Goal: Check status: Check status

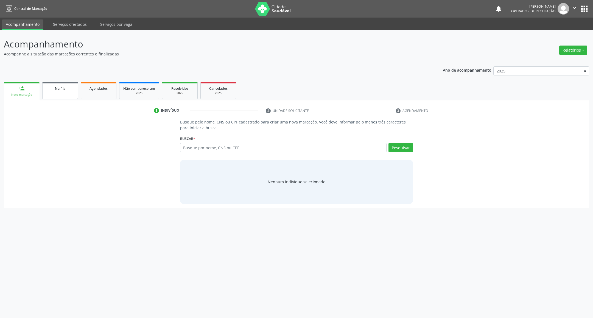
click at [63, 84] on link "Na fila" at bounding box center [60, 90] width 36 height 17
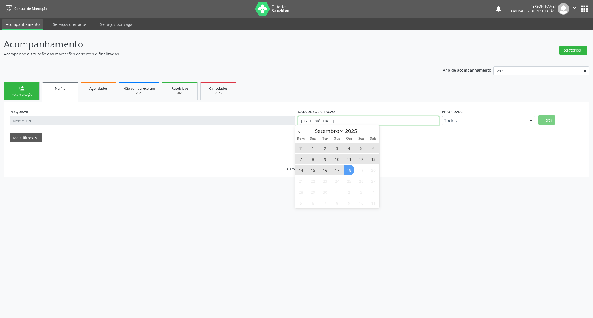
click at [337, 123] on input "[DATE] até [DATE]" at bounding box center [368, 120] width 141 height 9
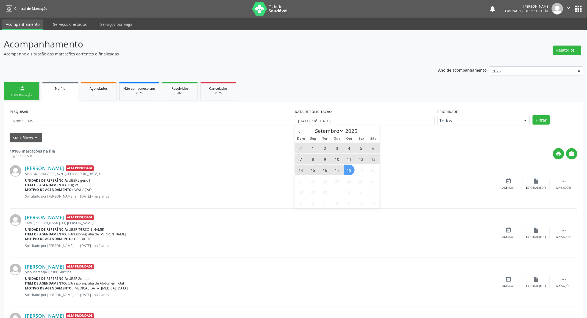
click at [349, 170] on span "18" at bounding box center [349, 170] width 11 height 11
type input "[DATE]"
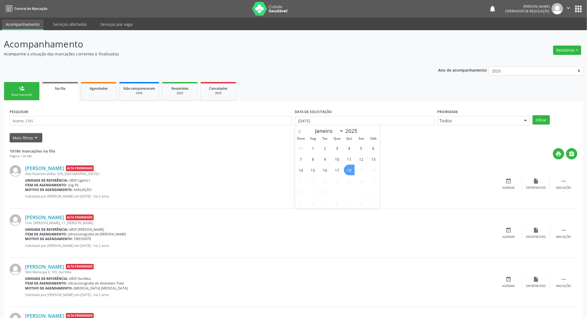
click at [349, 170] on span "18" at bounding box center [349, 170] width 11 height 11
click at [543, 121] on button "Filtrar" at bounding box center [541, 119] width 17 height 9
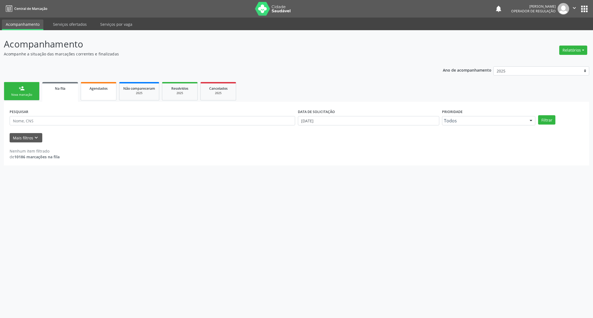
click at [107, 91] on link "Agendados" at bounding box center [99, 91] width 36 height 18
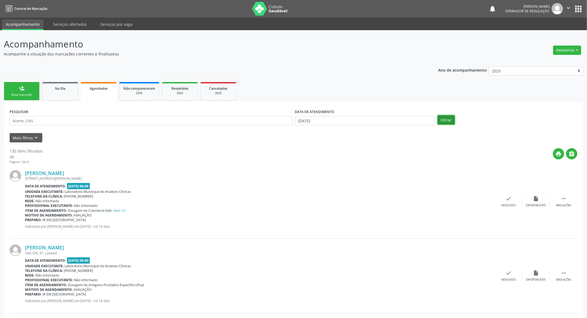
click at [448, 122] on button "Filtrar" at bounding box center [446, 119] width 17 height 9
click at [29, 139] on button "Mais filtros keyboard_arrow_down" at bounding box center [26, 138] width 33 height 10
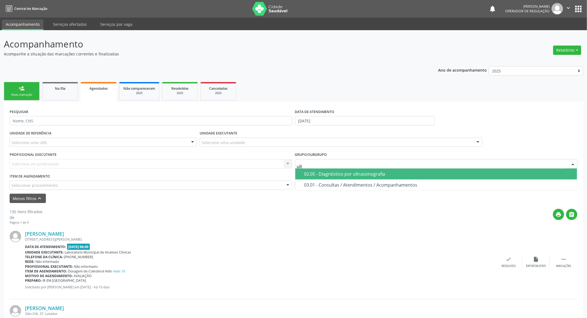
type input "ultr"
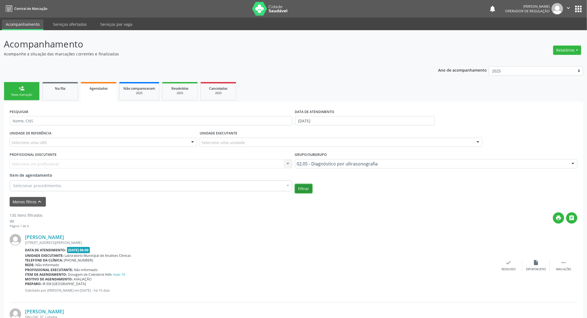
click at [305, 185] on button "Filtrar" at bounding box center [303, 188] width 17 height 9
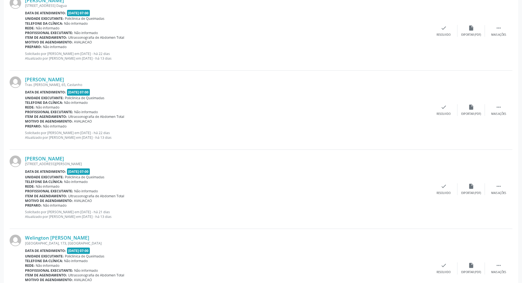
scroll to position [1160, 0]
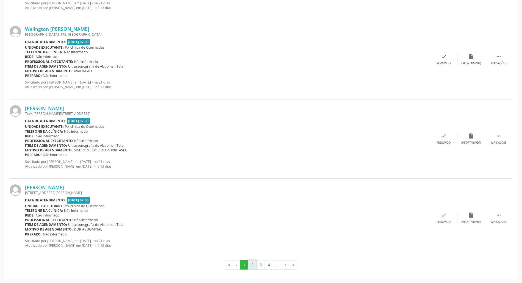
click at [253, 265] on button "2" at bounding box center [252, 264] width 9 height 9
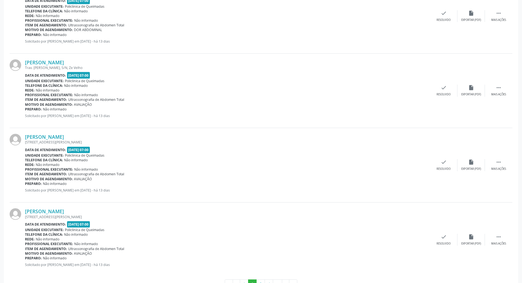
scroll to position [1103, 0]
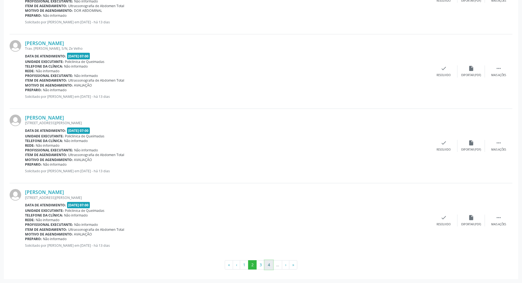
click at [265, 262] on button "4" at bounding box center [269, 264] width 9 height 9
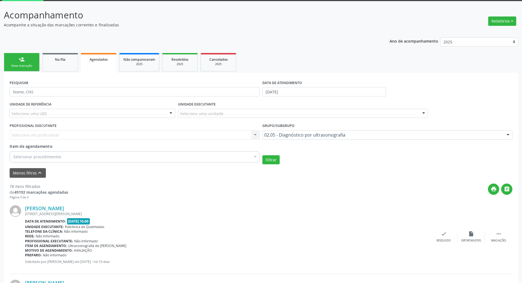
scroll to position [0, 0]
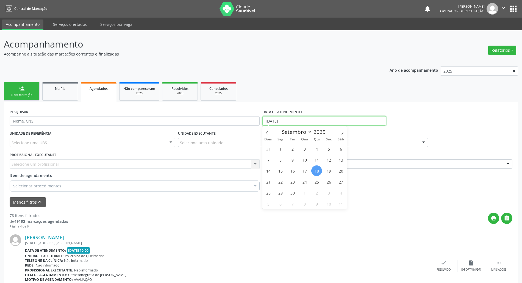
click at [278, 121] on input "[DATE]" at bounding box center [324, 120] width 124 height 9
click at [331, 171] on span "19" at bounding box center [328, 170] width 11 height 11
type input "[DATE]"
click at [331, 171] on span "19" at bounding box center [328, 170] width 11 height 11
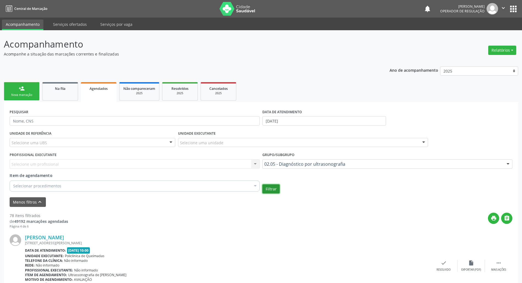
click at [272, 187] on button "Filtrar" at bounding box center [270, 188] width 17 height 9
click at [292, 122] on input "[DATE]" at bounding box center [324, 120] width 124 height 9
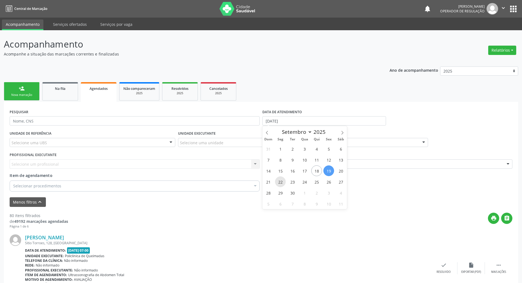
click at [284, 182] on span "22" at bounding box center [280, 181] width 11 height 11
type input "22/09/2025"
click at [284, 182] on span "22" at bounding box center [280, 181] width 11 height 11
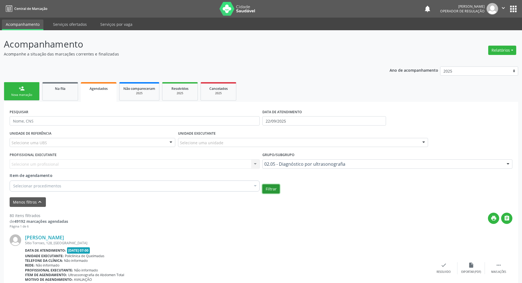
click at [273, 188] on button "Filtrar" at bounding box center [270, 188] width 17 height 9
click at [307, 121] on input "22/09/2025" at bounding box center [324, 120] width 124 height 9
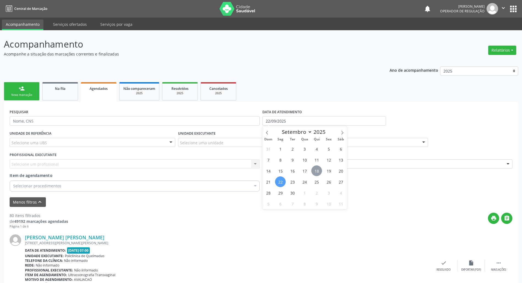
click at [316, 171] on span "18" at bounding box center [316, 170] width 11 height 11
type input "[DATE]"
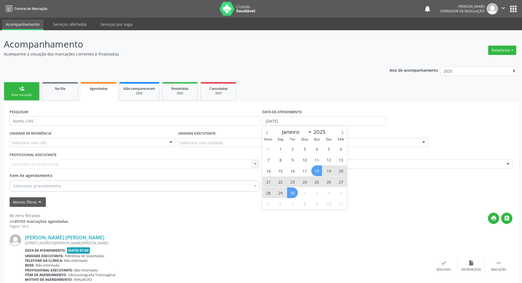
click at [288, 193] on span "30" at bounding box center [292, 192] width 11 height 11
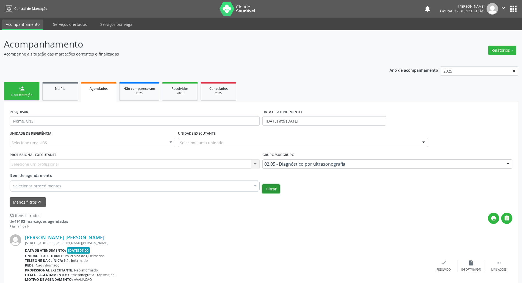
click at [268, 189] on button "Filtrar" at bounding box center [270, 188] width 17 height 9
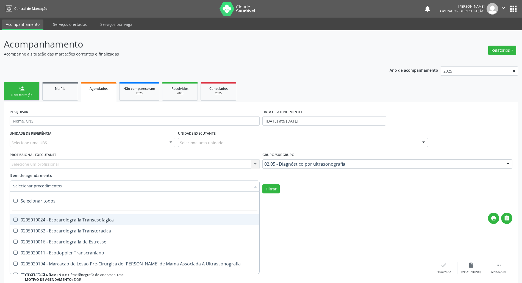
click at [64, 183] on div at bounding box center [135, 186] width 250 height 11
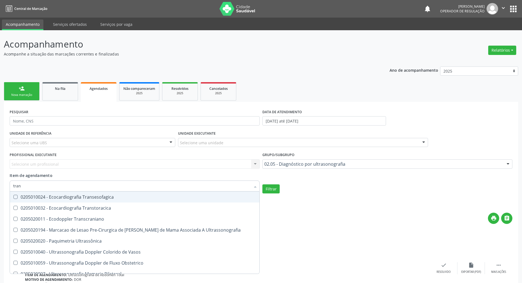
type input "trans"
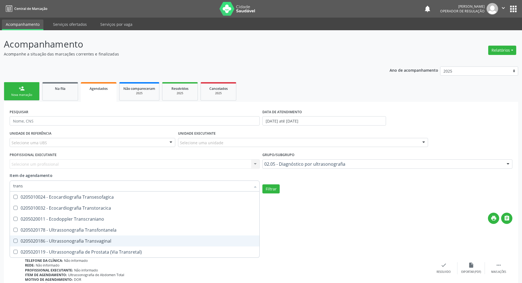
click at [85, 241] on div "0205020186 - Ultrassonografia Transvaginal" at bounding box center [134, 241] width 243 height 4
checkbox Transvaginal "true"
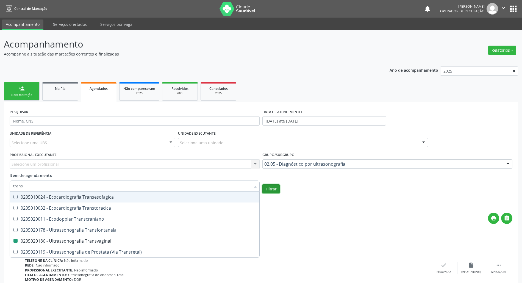
checkbox Transtoracica "true"
checkbox Transvaginal "false"
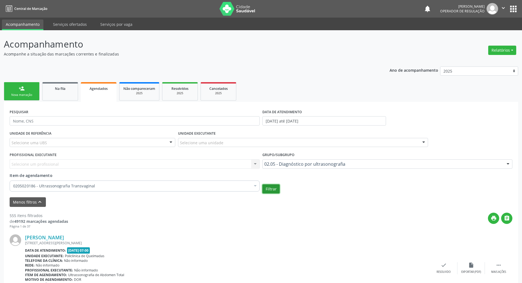
click at [278, 186] on button "Filtrar" at bounding box center [270, 188] width 17 height 9
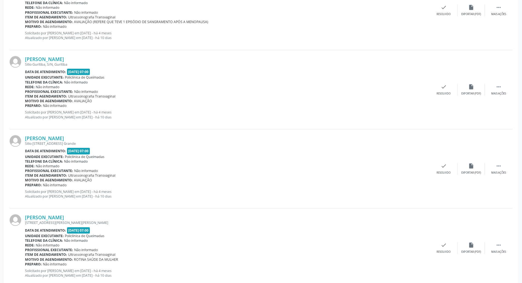
scroll to position [1150, 0]
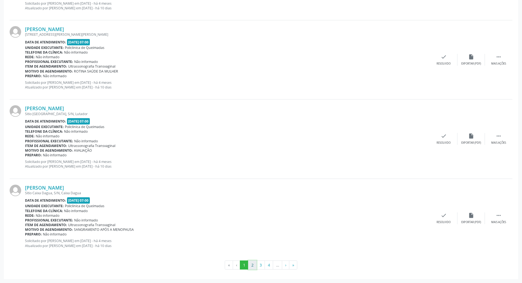
click at [252, 265] on button "2" at bounding box center [252, 264] width 9 height 9
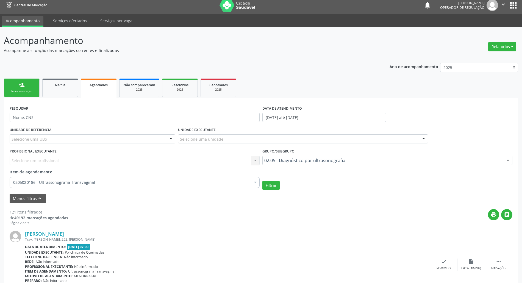
scroll to position [0, 0]
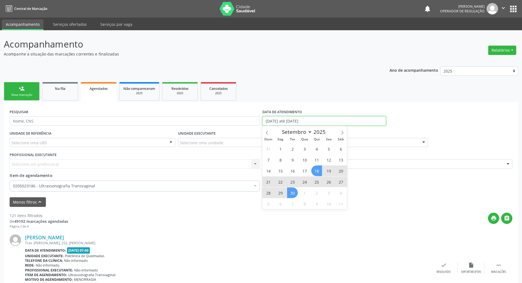
click at [286, 118] on input "[DATE] até [DATE]" at bounding box center [324, 120] width 124 height 9
click at [328, 182] on span "26" at bounding box center [328, 181] width 11 height 11
type input "[DATE]"
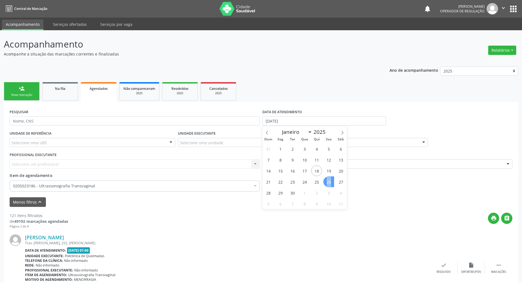
click at [328, 182] on span "26" at bounding box center [328, 181] width 11 height 11
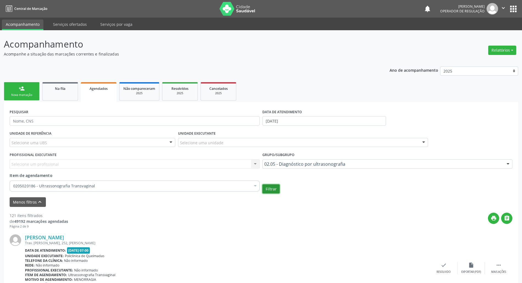
click at [273, 188] on button "Filtrar" at bounding box center [270, 188] width 17 height 9
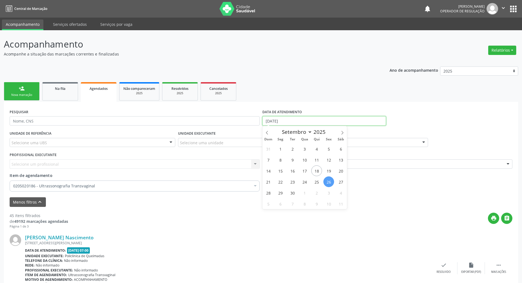
click at [293, 123] on input "[DATE]" at bounding box center [324, 120] width 124 height 9
click at [198, 220] on div "print " at bounding box center [290, 221] width 444 height 16
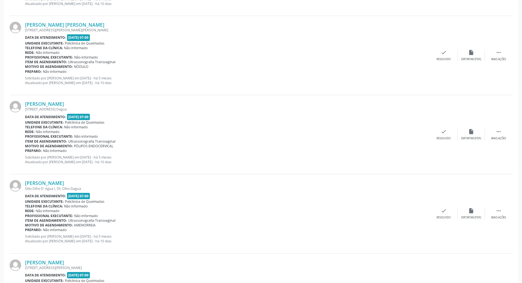
scroll to position [1160, 0]
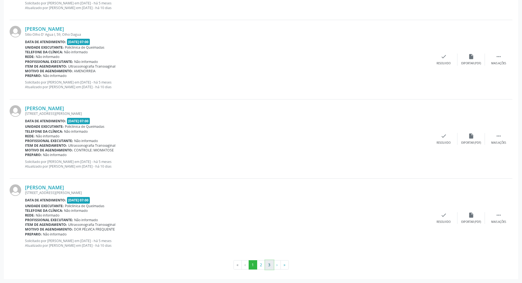
click at [272, 269] on button "3" at bounding box center [269, 264] width 9 height 9
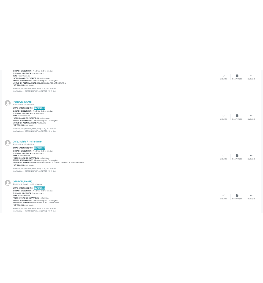
scroll to position [0, 0]
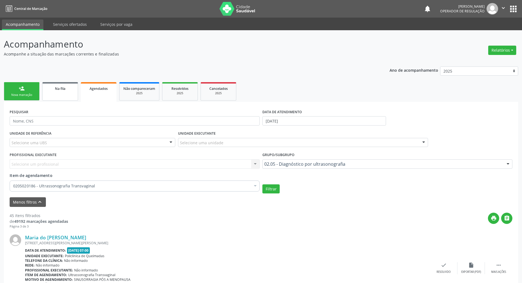
click at [57, 94] on link "Na fila" at bounding box center [60, 91] width 36 height 18
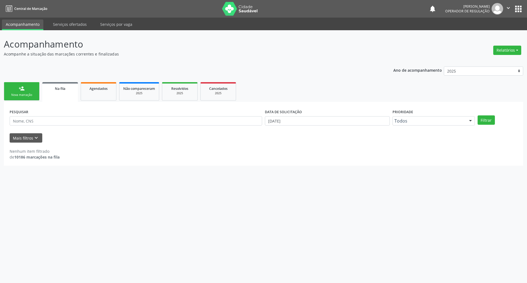
click at [15, 96] on div "Nova marcação" at bounding box center [21, 95] width 27 height 4
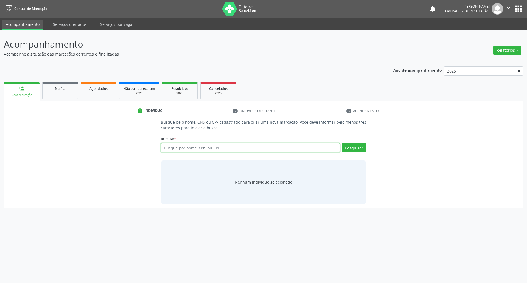
click at [209, 151] on input "text" at bounding box center [250, 147] width 179 height 9
click at [207, 148] on input "text" at bounding box center [250, 147] width 179 height 9
click at [70, 91] on link "Na fila" at bounding box center [60, 90] width 36 height 17
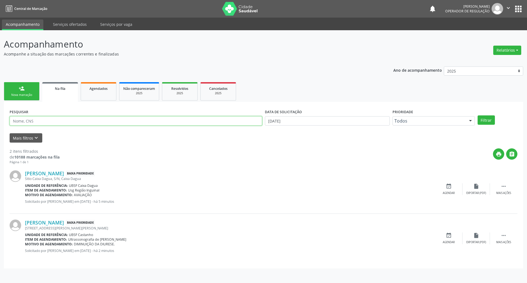
click at [93, 120] on input "text" at bounding box center [136, 120] width 253 height 9
type input "708209167092541"
click at [478, 115] on button "Filtrar" at bounding box center [486, 119] width 17 height 9
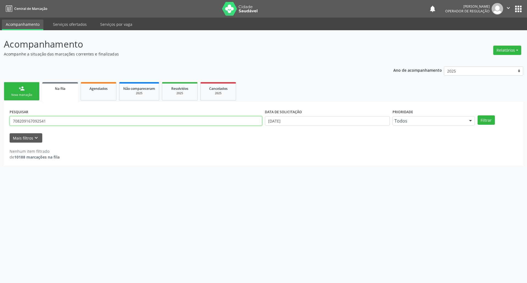
click at [108, 125] on input "708209167092541" at bounding box center [136, 120] width 253 height 9
drag, startPoint x: 292, startPoint y: 129, endPoint x: 297, endPoint y: 120, distance: 10.6
click at [293, 127] on div "DATA DE SOLICITAÇÃO [DATE]" at bounding box center [328, 118] width 128 height 21
click at [298, 119] on input "[DATE]" at bounding box center [327, 120] width 125 height 9
drag, startPoint x: 299, startPoint y: 157, endPoint x: 297, endPoint y: 154, distance: 3.1
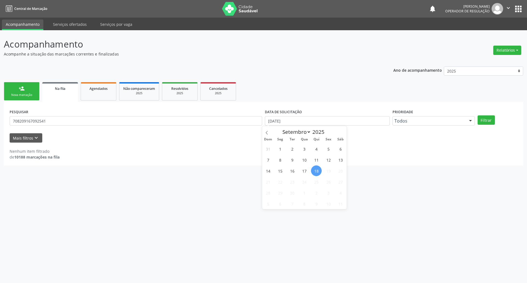
click at [299, 157] on div "31 1 2 3 4 5 6 7 8 9 10 11 12 13 14 15 16 17 18 19 20 21 22 23 24 25 26 27 28 2…" at bounding box center [304, 176] width 85 height 66
click at [290, 157] on span "9" at bounding box center [292, 159] width 11 height 11
type input "[DATE]"
click at [487, 122] on button "Filtrar" at bounding box center [486, 119] width 17 height 9
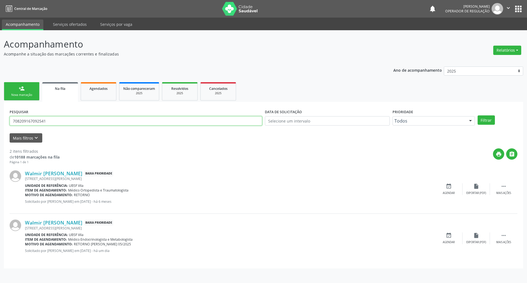
click at [50, 117] on input "708209167092541" at bounding box center [136, 120] width 253 height 9
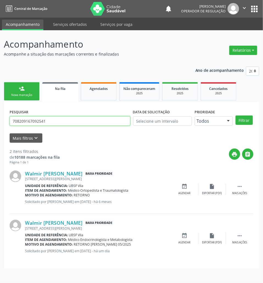
click at [98, 124] on input "708209167092541" at bounding box center [70, 120] width 121 height 9
paste input "0301905859238"
click at [235, 115] on button "Filtrar" at bounding box center [243, 119] width 17 height 9
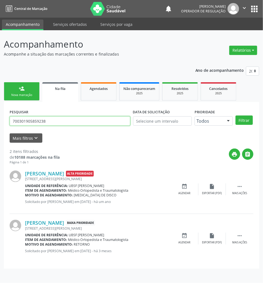
click at [95, 124] on input "700301905859238" at bounding box center [70, 120] width 121 height 9
click at [235, 115] on button "Filtrar" at bounding box center [243, 119] width 17 height 9
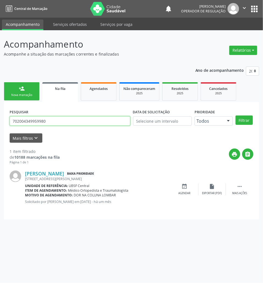
click at [88, 119] on input "702004349959980" at bounding box center [70, 120] width 121 height 9
click at [66, 123] on input "702004349959980" at bounding box center [70, 120] width 121 height 9
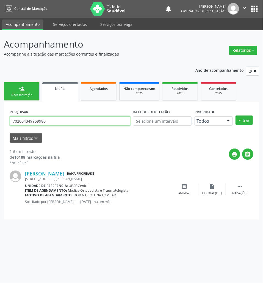
click at [66, 123] on input "702004349959980" at bounding box center [70, 120] width 121 height 9
click at [235, 115] on button "Filtrar" at bounding box center [243, 119] width 17 height 9
click at [57, 121] on input "[PERSON_NAME]" at bounding box center [70, 120] width 121 height 9
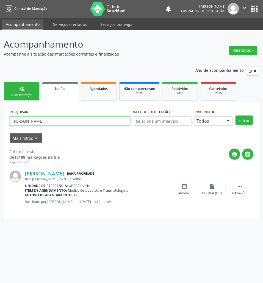
click at [48, 118] on input "[PERSON_NAME]" at bounding box center [70, 120] width 121 height 9
type input "[PERSON_NAME]"
click at [235, 115] on button "Filtrar" at bounding box center [243, 119] width 17 height 9
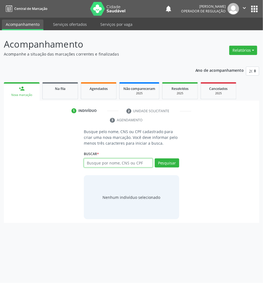
drag, startPoint x: 115, startPoint y: 165, endPoint x: 75, endPoint y: 75, distance: 98.6
click at [115, 165] on input "text" at bounding box center [118, 162] width 69 height 9
click at [101, 97] on link "Agendados" at bounding box center [99, 90] width 36 height 17
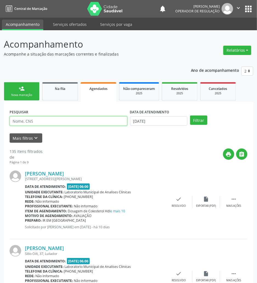
click at [79, 121] on input "text" at bounding box center [69, 120] width 118 height 9
paste input "708209167092541"
type input "708209167092541"
click at [190, 115] on button "Filtrar" at bounding box center [198, 119] width 17 height 9
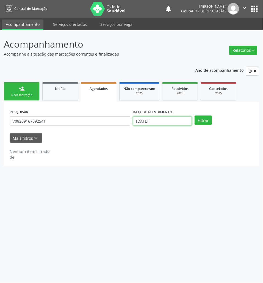
click at [151, 121] on input "[DATE]" at bounding box center [162, 120] width 59 height 9
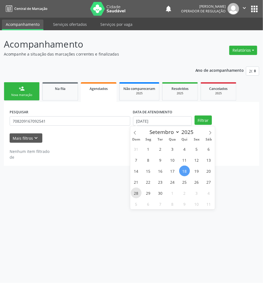
click at [139, 193] on span "28" at bounding box center [136, 192] width 11 height 11
type input "28/09/2025"
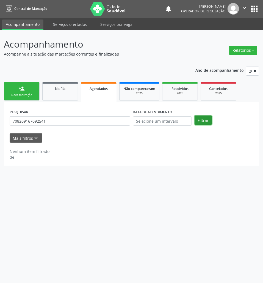
click at [209, 122] on button "Filtrar" at bounding box center [203, 119] width 17 height 9
click at [68, 123] on input "708209167092541" at bounding box center [70, 120] width 121 height 9
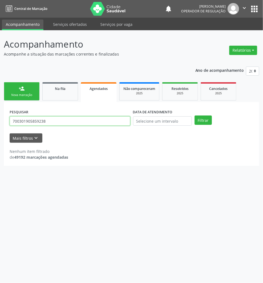
click at [195, 115] on button "Filtrar" at bounding box center [203, 119] width 17 height 9
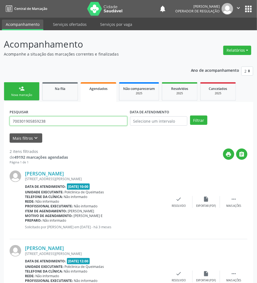
click at [68, 123] on input "700301905859238" at bounding box center [69, 120] width 118 height 9
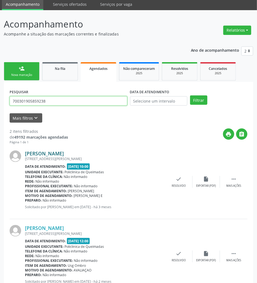
scroll to position [40, 0]
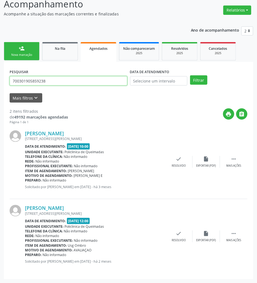
click at [70, 85] on input "700301905859238" at bounding box center [69, 80] width 118 height 9
paste input "2004349959980"
click at [190, 75] on button "Filtrar" at bounding box center [198, 79] width 17 height 9
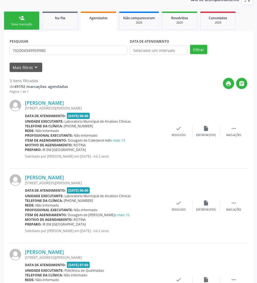
scroll to position [0, 0]
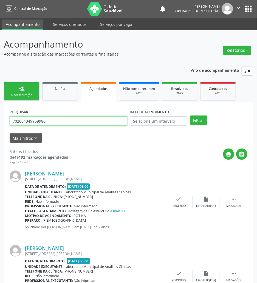
click at [62, 120] on input "702004349959980" at bounding box center [69, 120] width 118 height 9
paste input "[PERSON_NAME]"
click at [190, 115] on button "Filtrar" at bounding box center [198, 119] width 17 height 9
click at [49, 119] on input "[PERSON_NAME]" at bounding box center [69, 120] width 118 height 9
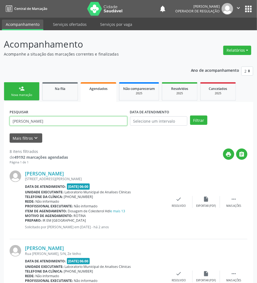
click at [49, 119] on input "[PERSON_NAME]" at bounding box center [69, 120] width 118 height 9
paste input "[PERSON_NAME]"
type input "[PERSON_NAME]"
click at [190, 115] on button "Filtrar" at bounding box center [198, 119] width 17 height 9
